Goal: Task Accomplishment & Management: Complete application form

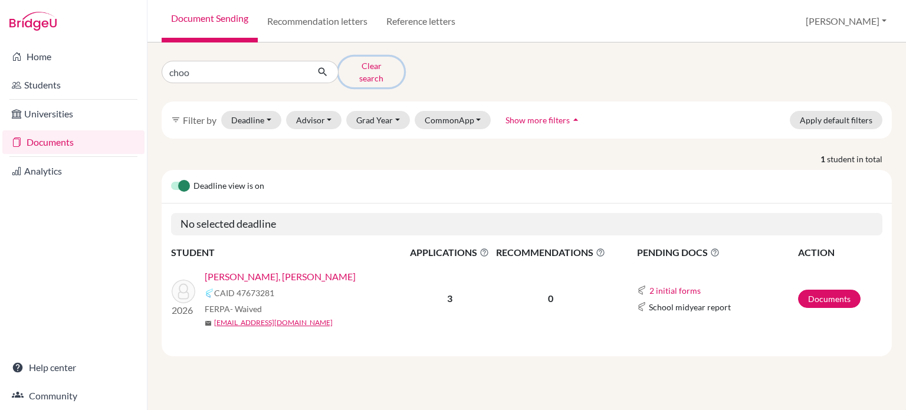
click at [379, 68] on button "Clear search" at bounding box center [371, 72] width 65 height 31
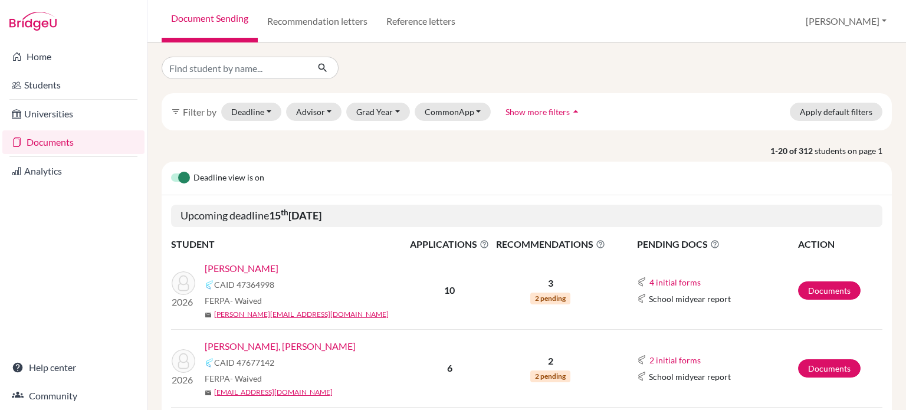
click at [250, 267] on link "[PERSON_NAME]" at bounding box center [242, 268] width 74 height 14
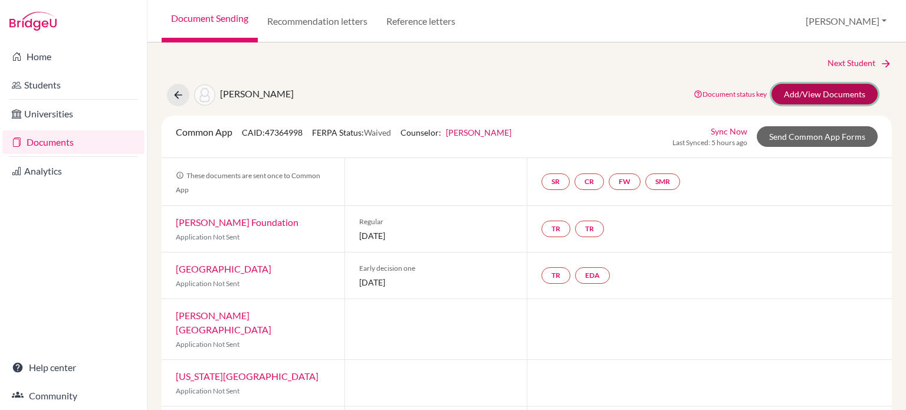
click at [808, 87] on link "Add/View Documents" at bounding box center [825, 94] width 106 height 21
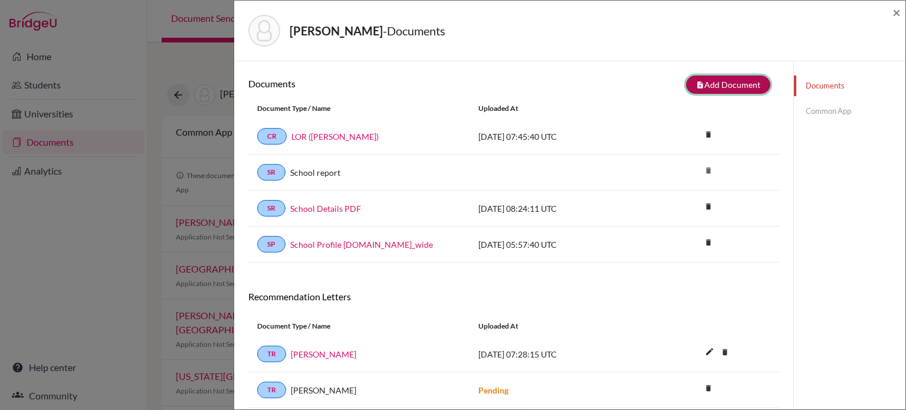
click at [746, 81] on button "note_add Add Document" at bounding box center [728, 85] width 84 height 18
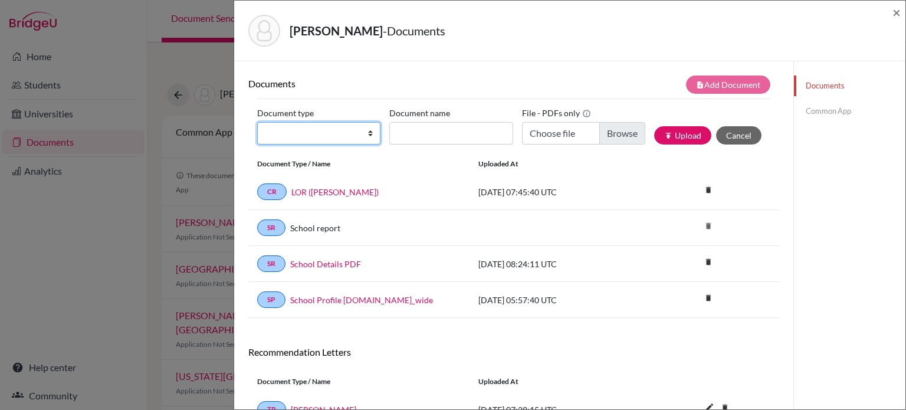
drag, startPoint x: 360, startPoint y: 135, endPoint x: 359, endPoint y: 141, distance: 6.6
click at [360, 135] on select "Change explanation for Common App reports Counselor recommendation Internationa…" at bounding box center [318, 133] width 123 height 22
select select "2"
click at [257, 122] on select "Change explanation for Common App reports Counselor recommendation Internationa…" at bounding box center [318, 133] width 123 height 22
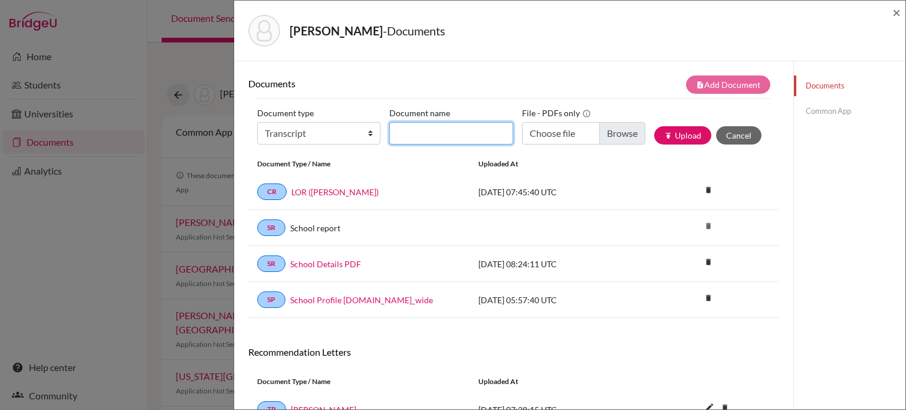
click at [448, 131] on input "Document name" at bounding box center [450, 133] width 123 height 22
type input "Initial transcript"
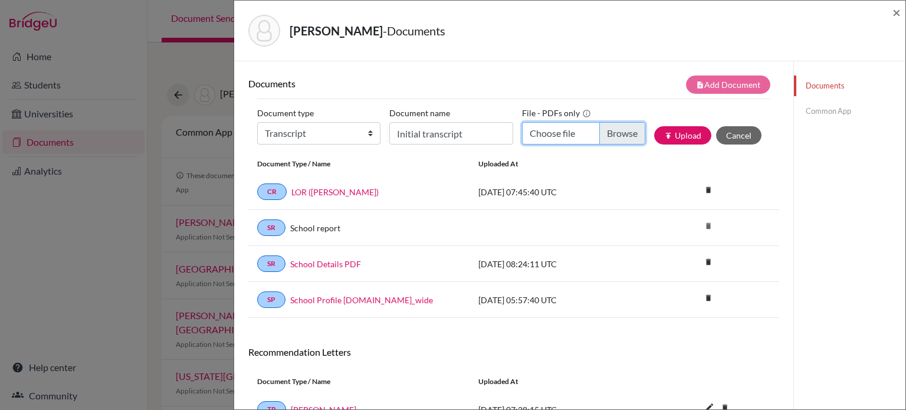
click at [602, 130] on input "Choose file" at bounding box center [583, 133] width 123 height 22
type input "C:\fakepath\Transcript_SBTL_S1Course_Anderson, Soren Ilir.pdf"
click at [675, 134] on button "publish Upload" at bounding box center [682, 135] width 57 height 18
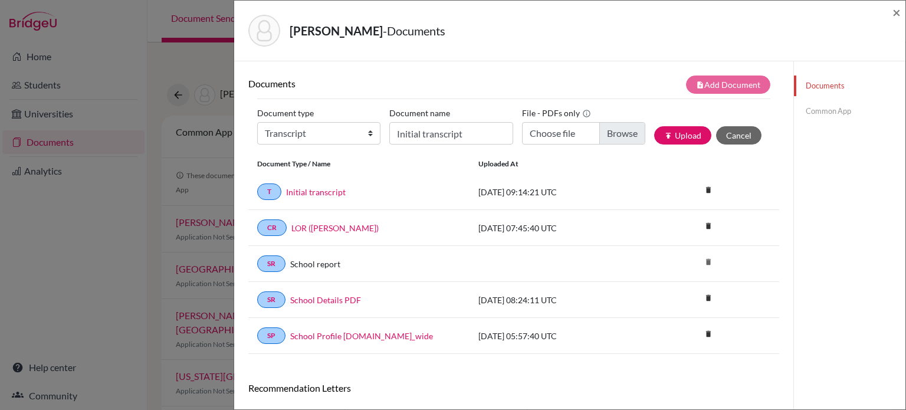
click at [834, 110] on link "Common App" at bounding box center [850, 111] width 112 height 21
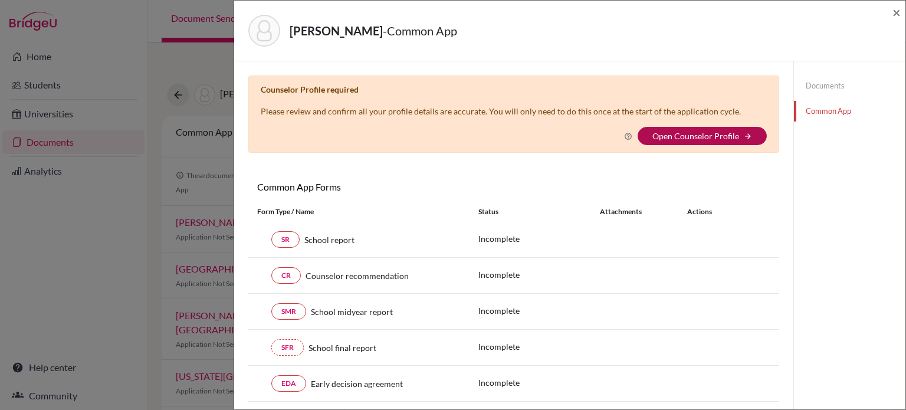
click at [700, 131] on link "Open Counselor Profile" at bounding box center [696, 136] width 87 height 10
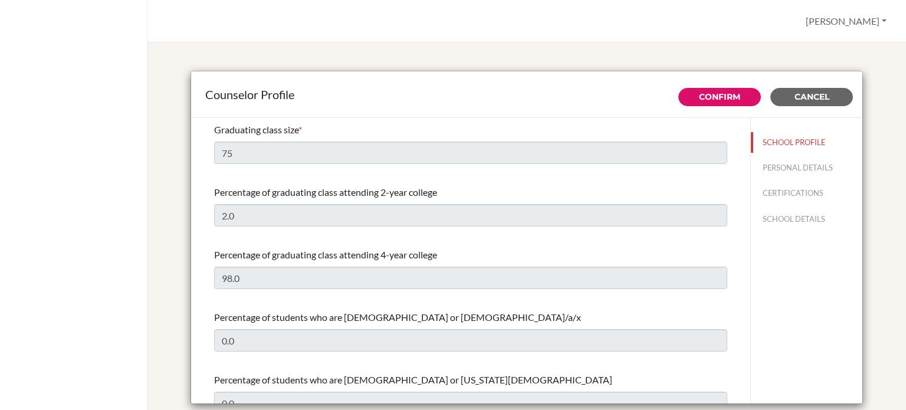
select select "0"
select select "332534"
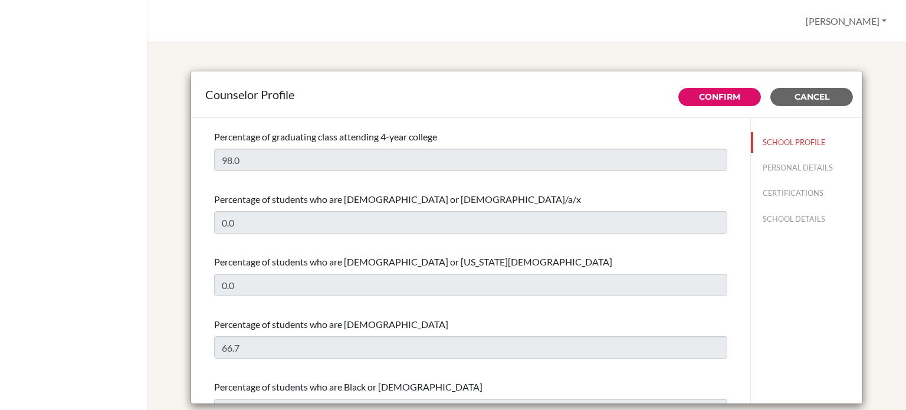
scroll to position [295, 0]
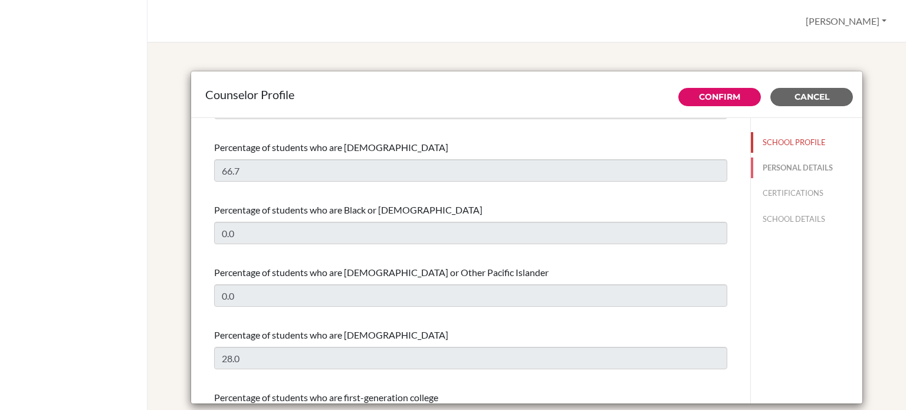
click at [779, 165] on button "PERSONAL DETAILS" at bounding box center [807, 168] width 112 height 21
type input "[PERSON_NAME]"
type input "Jones"
type input "Advisor"
type input "60.1118660690"
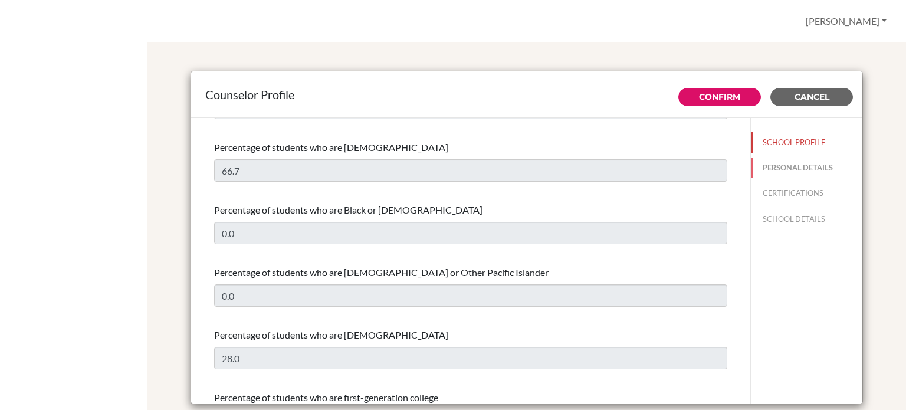
type input "ajones@dalat.org"
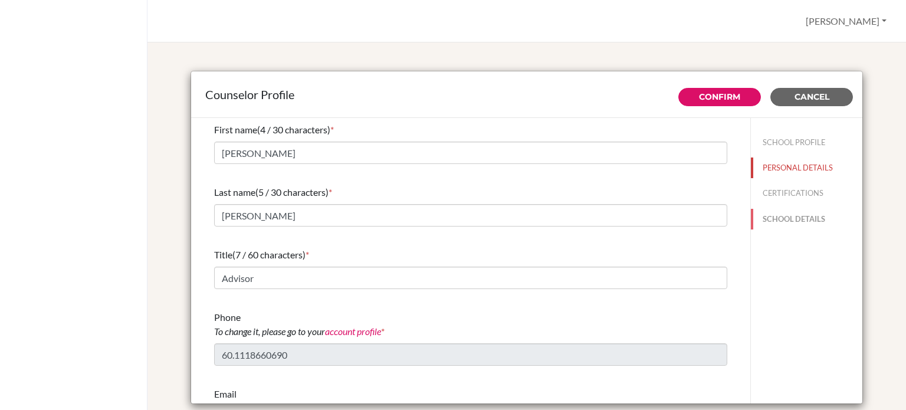
click at [780, 217] on button "SCHOOL DETAILS" at bounding box center [807, 219] width 112 height 21
type input "686360"
type input "https://www.dalat.org/web/ad-school-profile/"
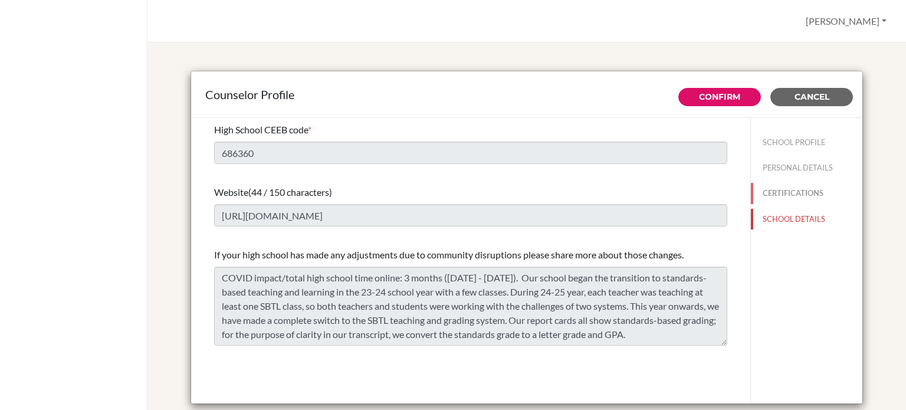
click at [802, 198] on button "CERTIFICATIONS" at bounding box center [807, 193] width 112 height 21
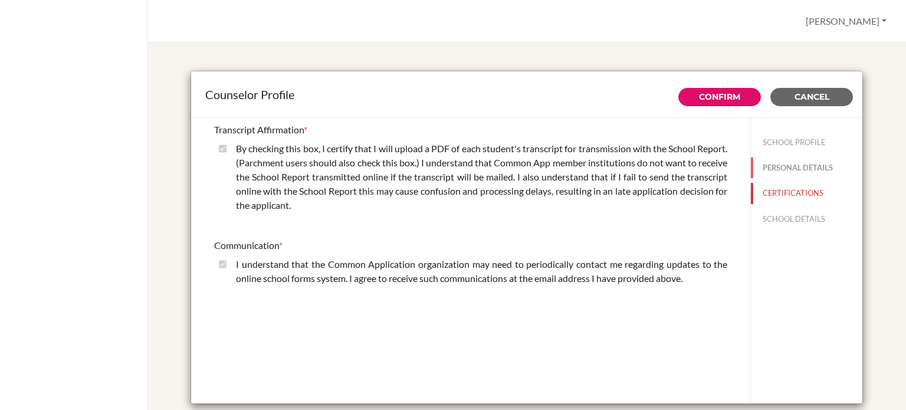
click at [800, 168] on button "PERSONAL DETAILS" at bounding box center [807, 168] width 112 height 21
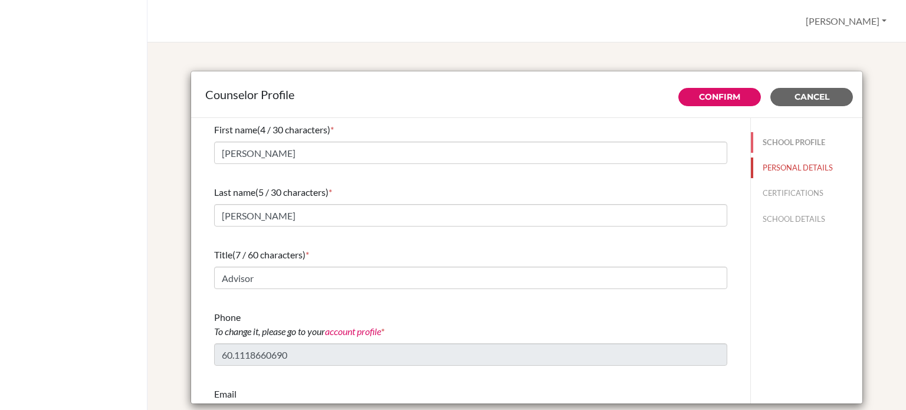
click at [810, 143] on button "SCHOOL PROFILE" at bounding box center [807, 142] width 112 height 21
type input "98.0"
type input "0.0"
type input "75"
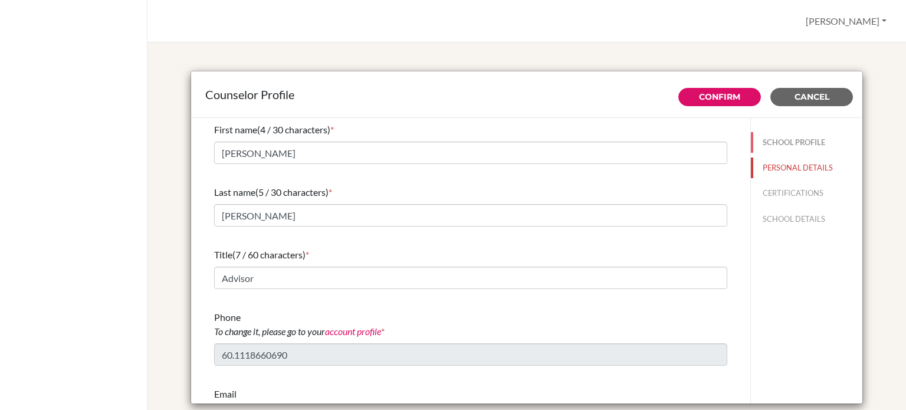
type input "2.0"
select select "0"
select select "332534"
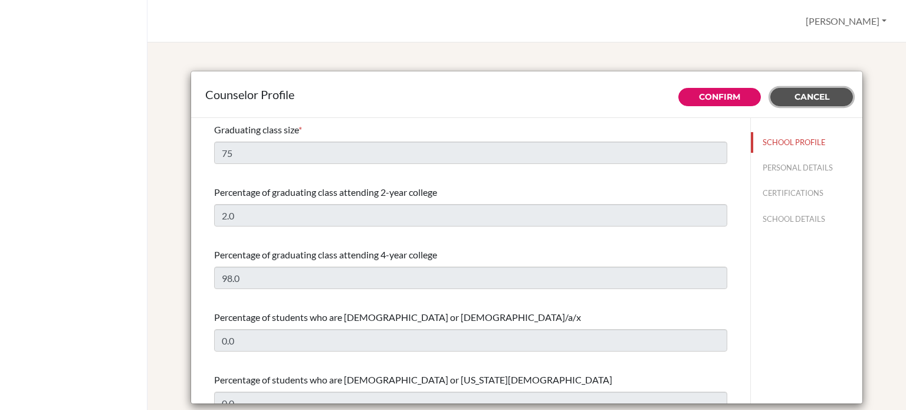
click at [814, 94] on span "Cancel" at bounding box center [812, 96] width 35 height 11
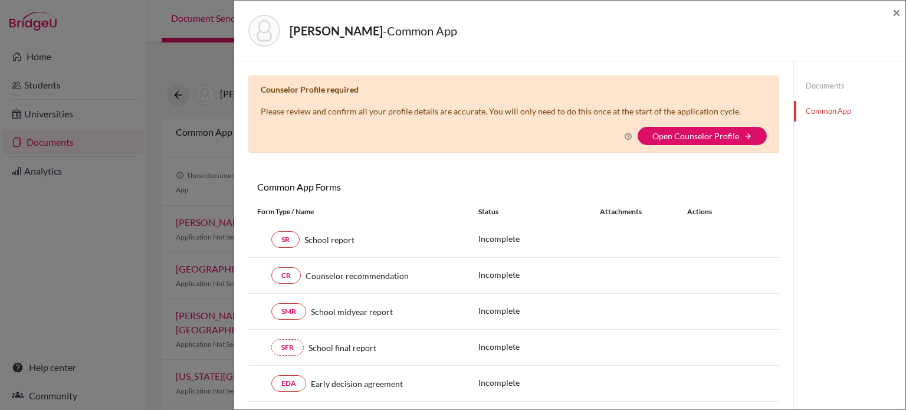
click at [817, 87] on link "Documents" at bounding box center [850, 86] width 112 height 21
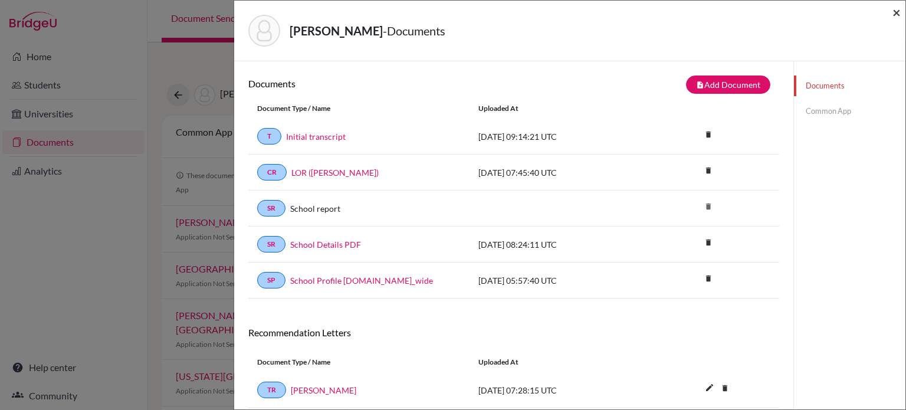
click at [895, 11] on span "×" at bounding box center [897, 12] width 8 height 17
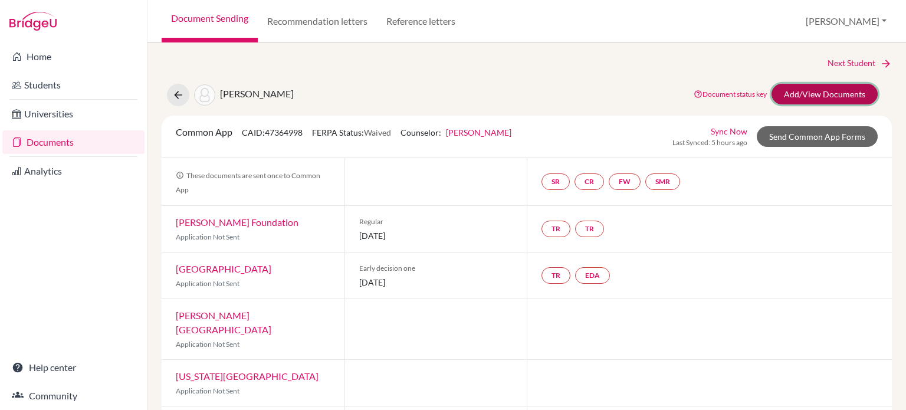
click at [824, 84] on link "Add/View Documents" at bounding box center [825, 94] width 106 height 21
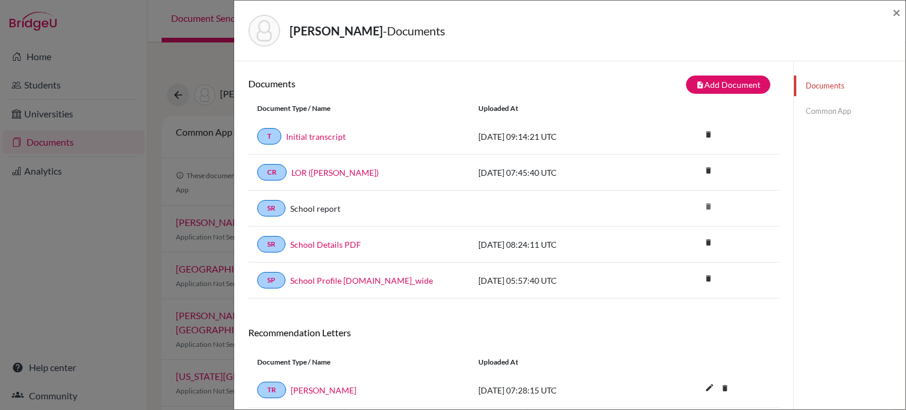
scroll to position [109, 0]
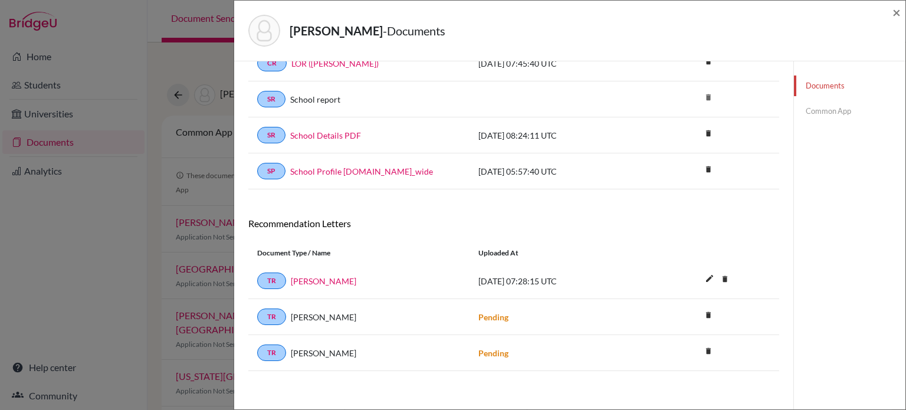
click at [825, 113] on link "Common App" at bounding box center [850, 111] width 112 height 21
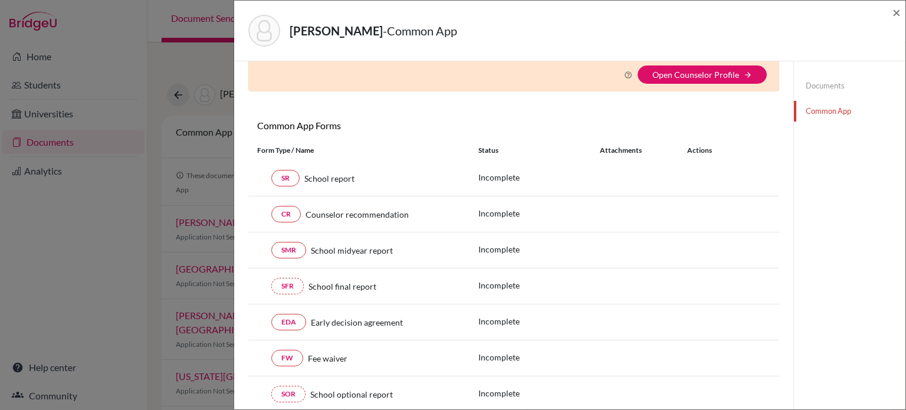
scroll to position [109, 0]
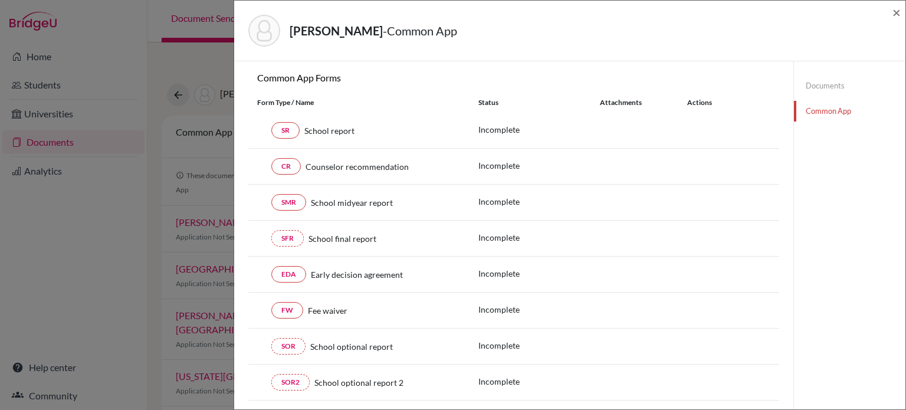
click at [888, 15] on div "Anderson, Soren - Common App ×" at bounding box center [570, 30] width 662 height 51
click at [896, 9] on span "×" at bounding box center [897, 12] width 8 height 17
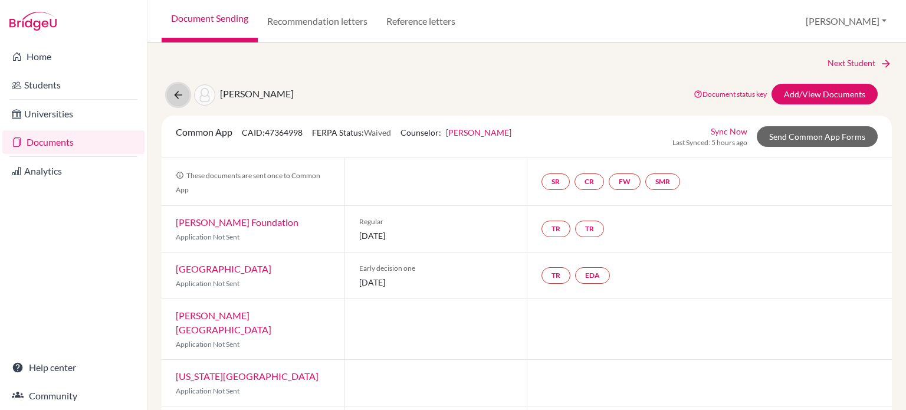
click at [184, 99] on button at bounding box center [178, 95] width 22 height 22
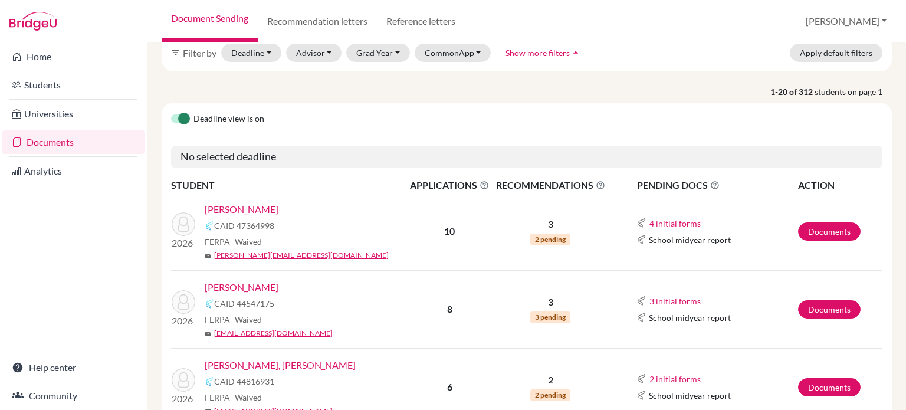
scroll to position [118, 0]
